Goal: Information Seeking & Learning: Learn about a topic

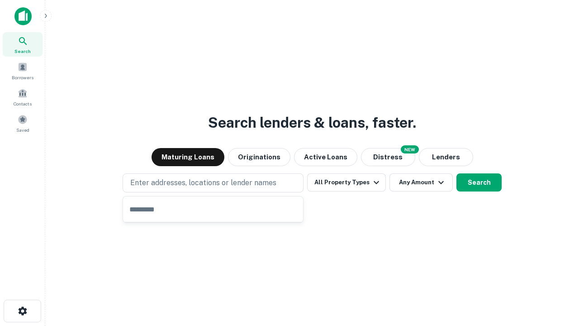
type input "**********"
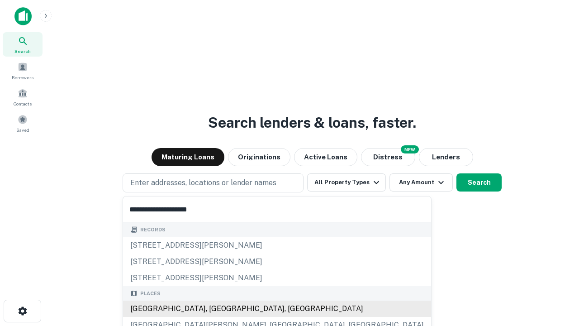
click at [216, 309] on div "Santa Monica, CA, USA" at bounding box center [277, 309] width 308 height 16
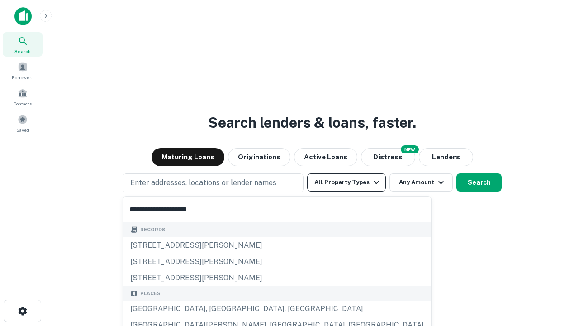
click at [347, 182] on button "All Property Types" at bounding box center [346, 182] width 79 height 18
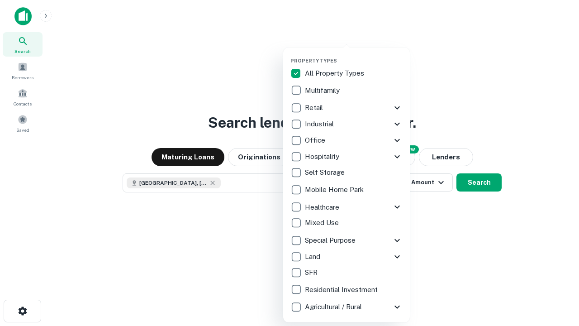
click at [354, 55] on button "button" at bounding box center [354, 55] width 127 height 0
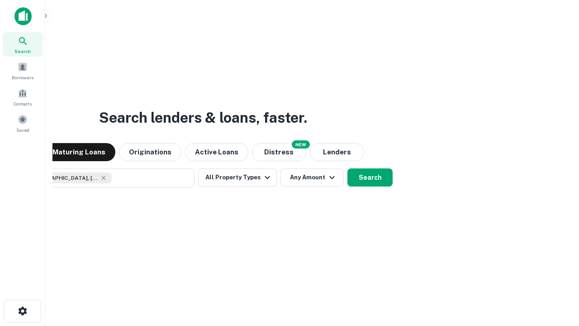
scroll to position [14, 0]
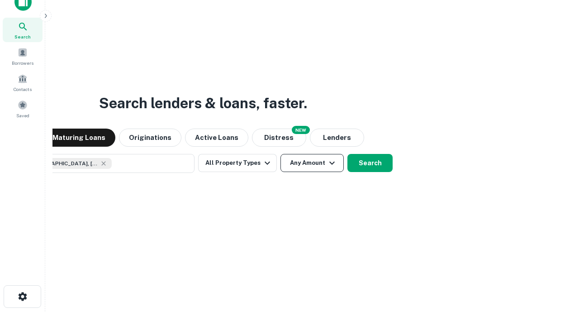
click at [281, 154] on button "Any Amount" at bounding box center [312, 163] width 63 height 18
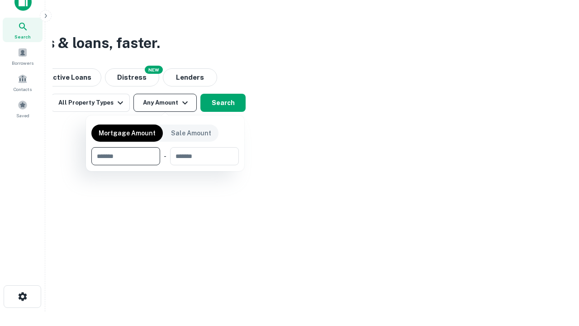
type input "*******"
click at [165, 165] on button "button" at bounding box center [165, 165] width 148 height 0
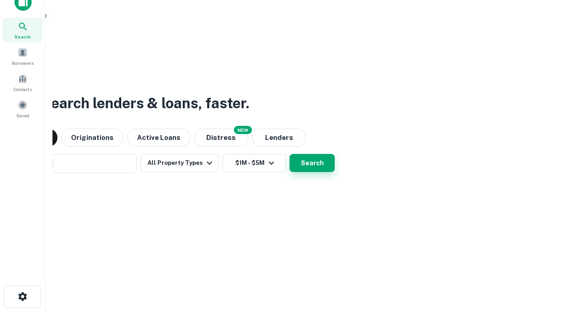
click at [290, 154] on button "Search" at bounding box center [312, 163] width 45 height 18
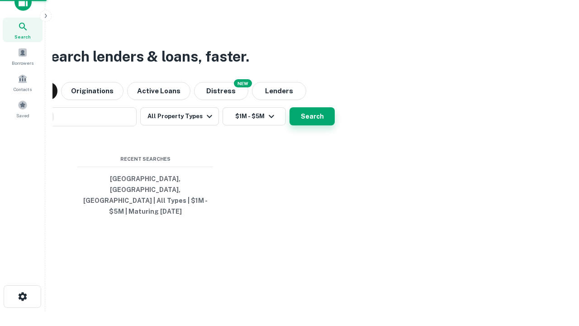
scroll to position [29, 256]
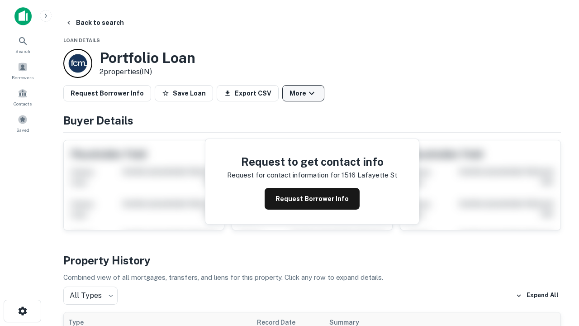
click at [303, 93] on button "More" at bounding box center [303, 93] width 42 height 16
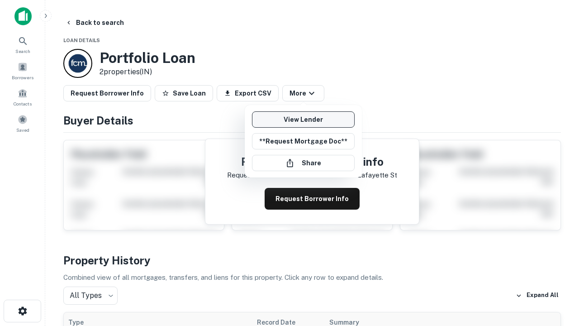
click at [303, 120] on link "View Lender" at bounding box center [303, 119] width 103 height 16
